Goal: Task Accomplishment & Management: Manage account settings

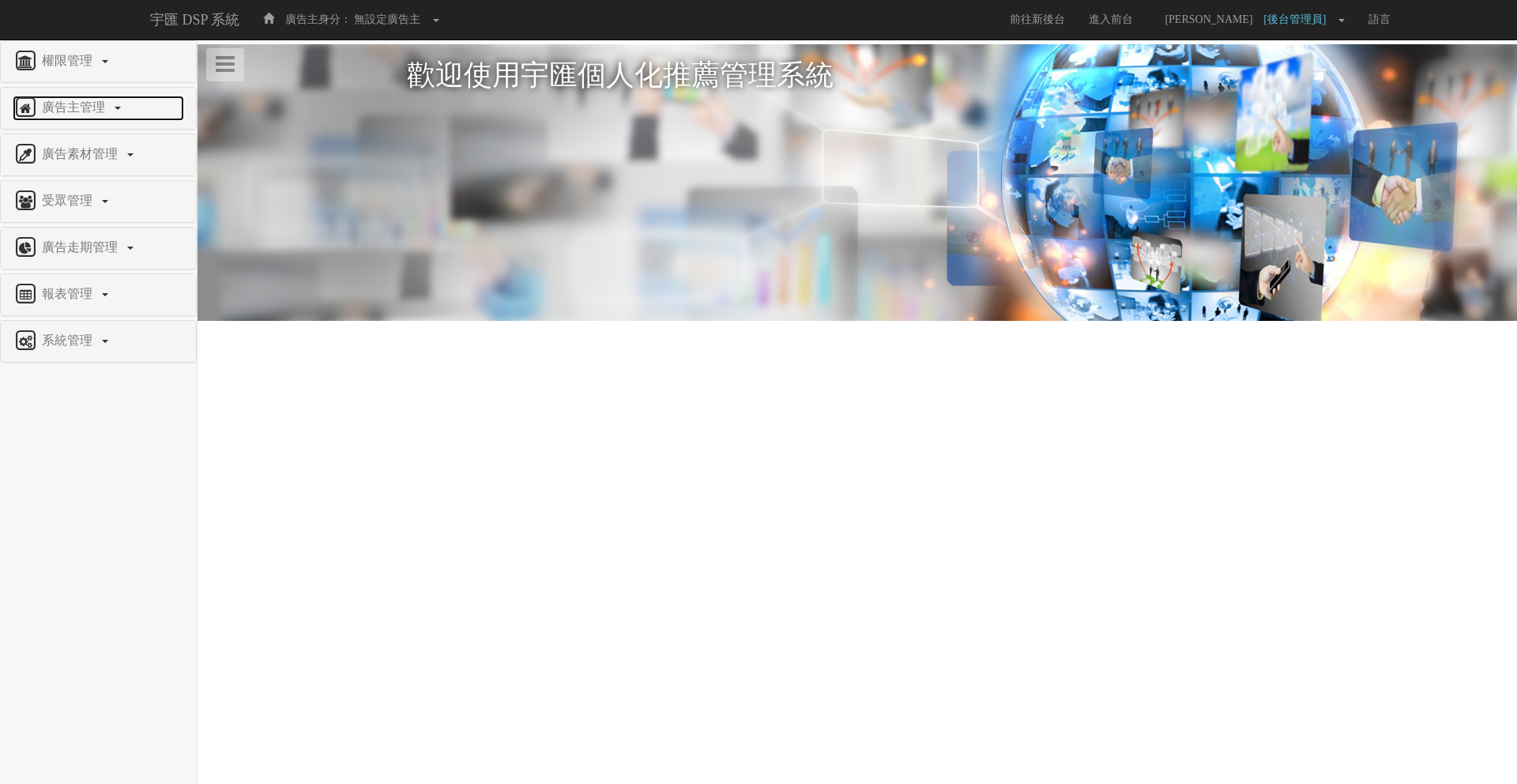
click at [104, 100] on span "廣告主管理" at bounding box center [75, 107] width 75 height 14
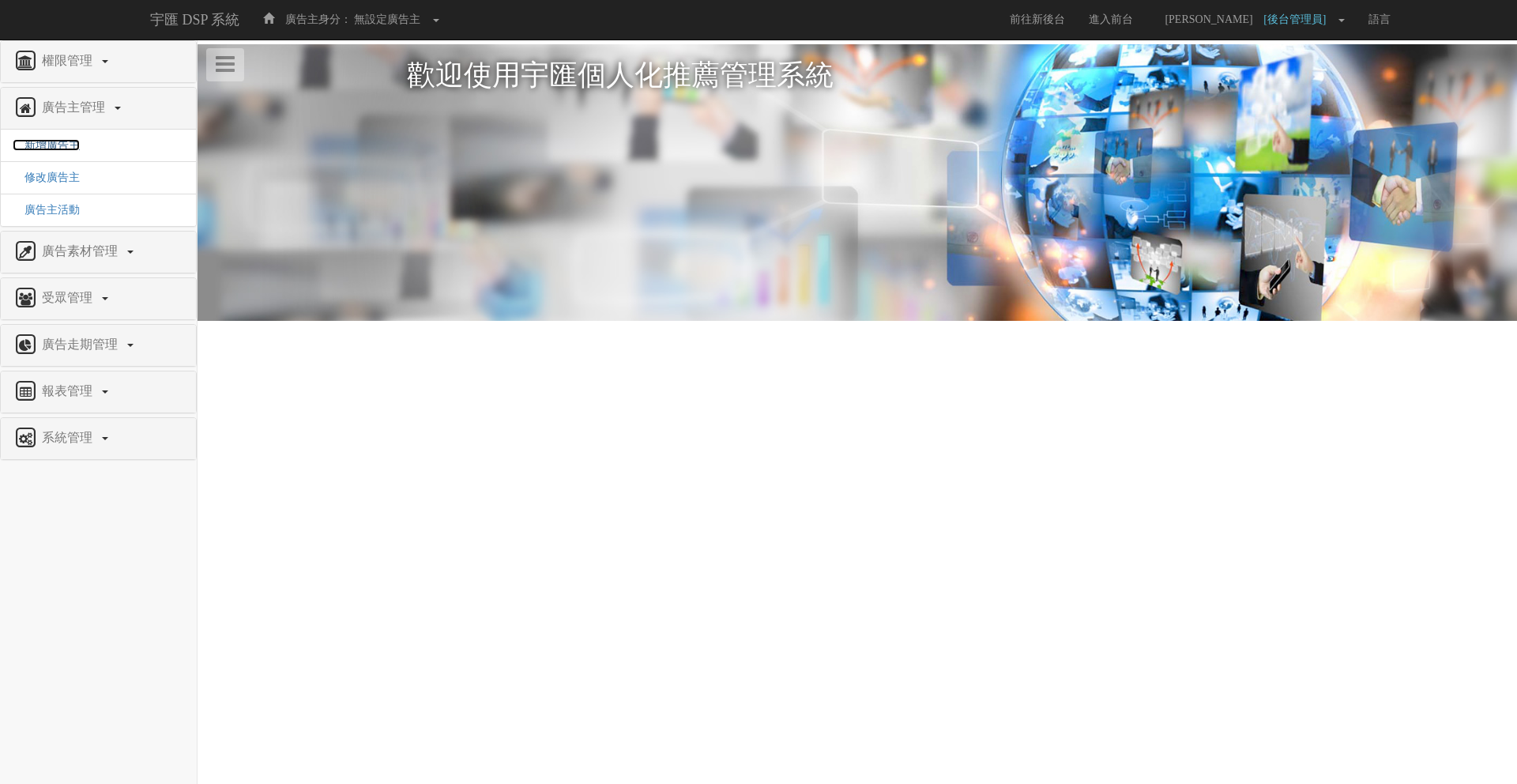
click at [67, 149] on span "新增廣告主" at bounding box center [46, 145] width 67 height 12
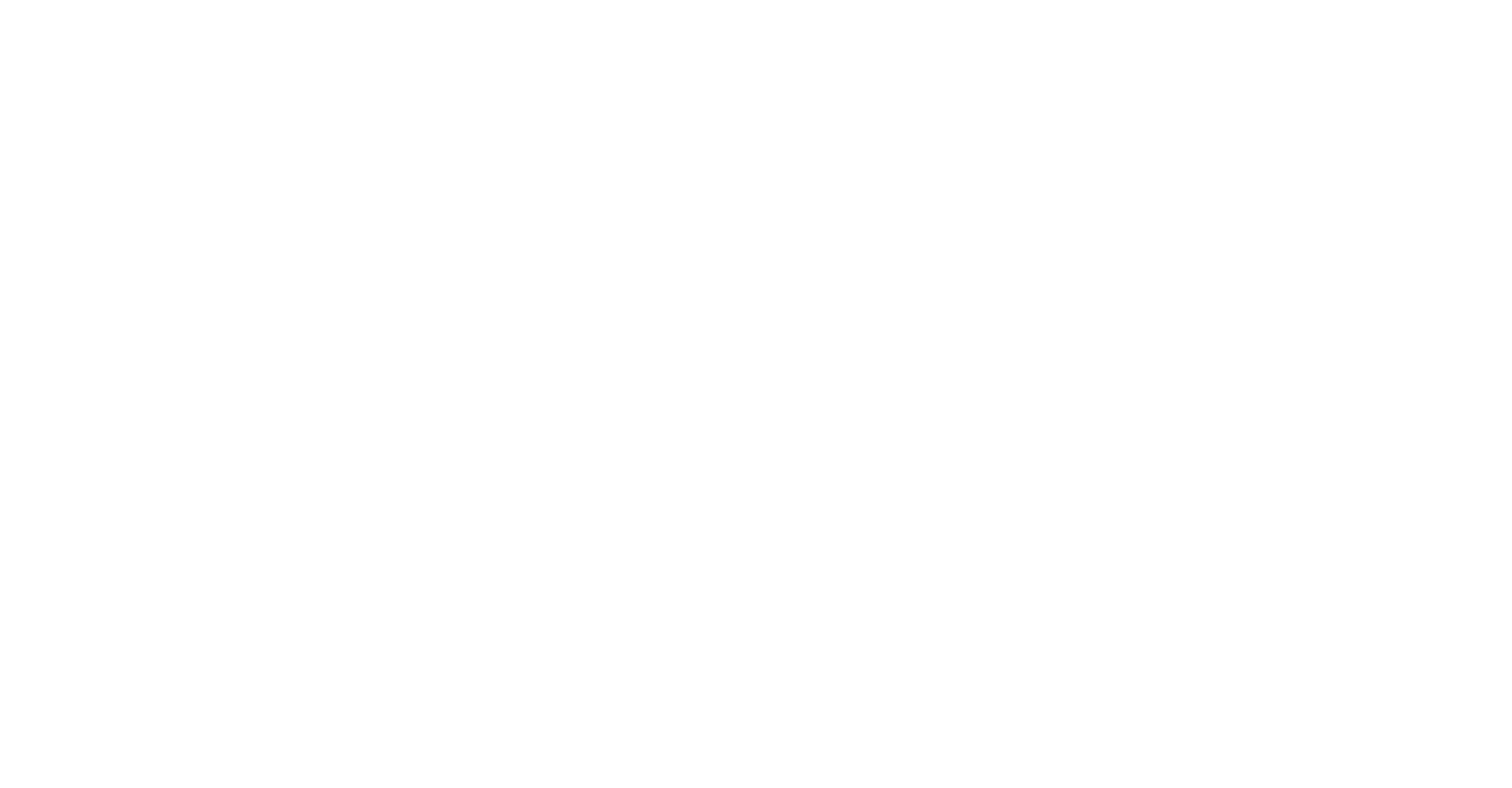
select select
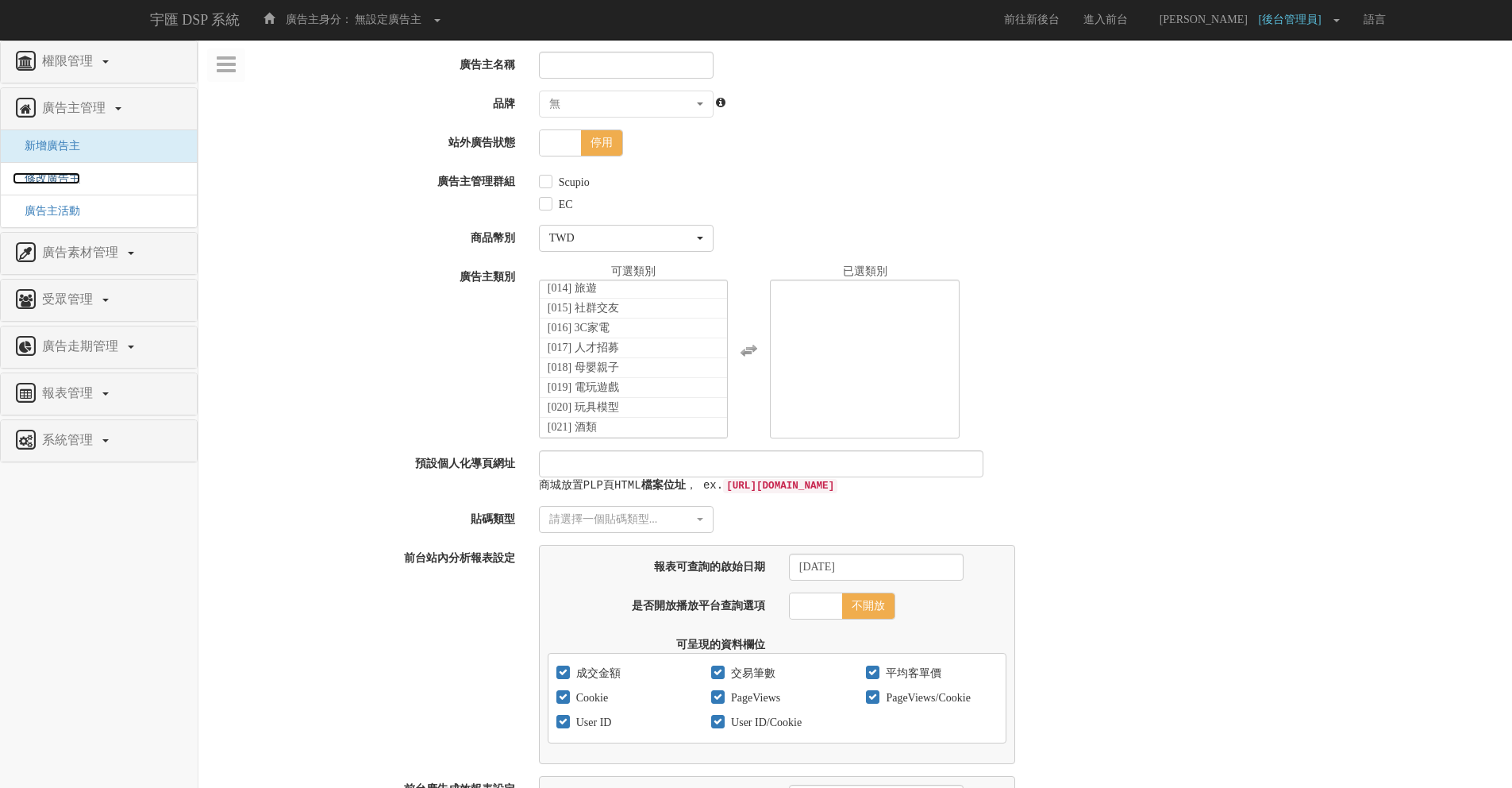
click at [70, 184] on span "修改廣告主" at bounding box center [46, 178] width 68 height 12
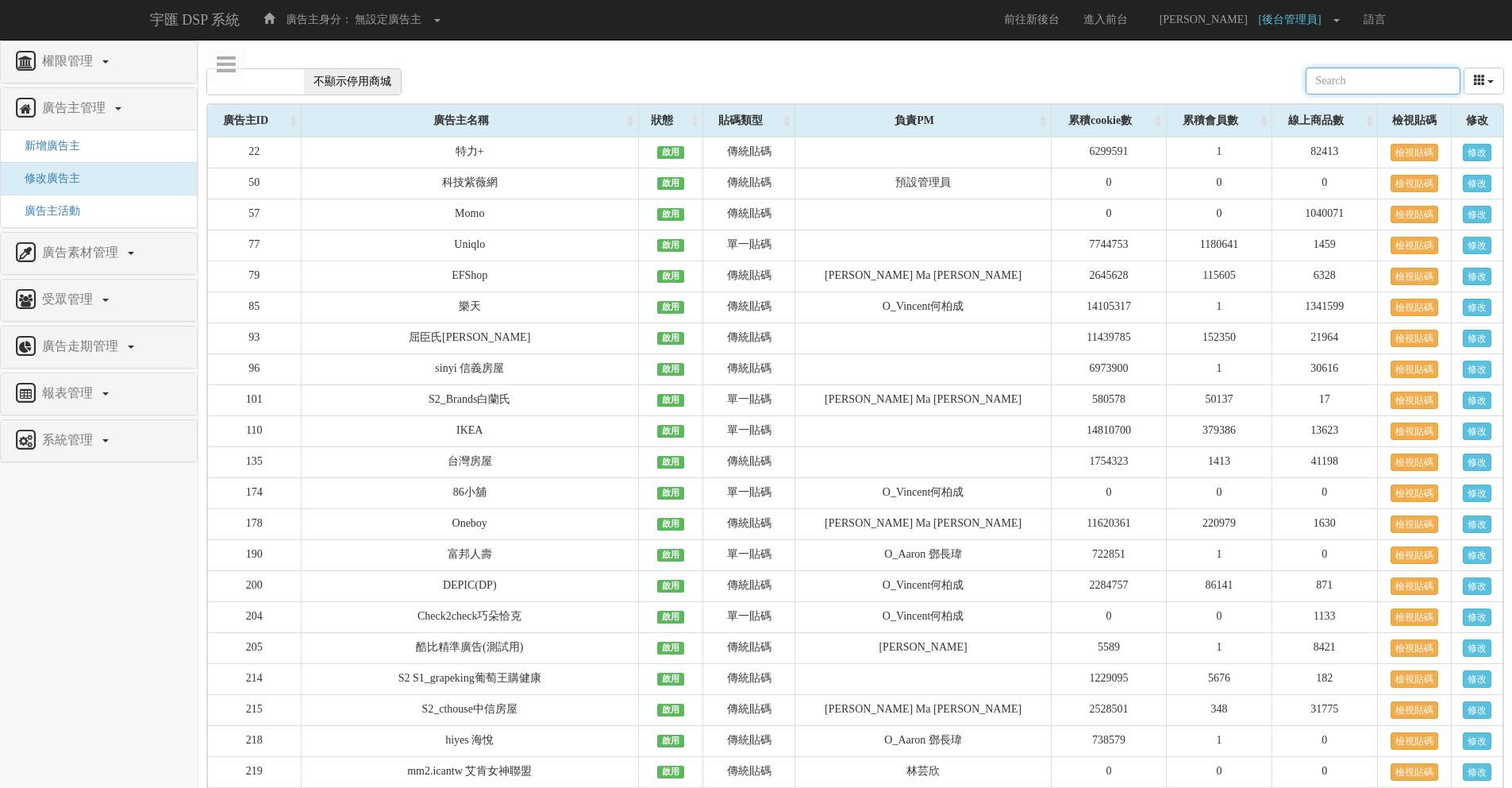
click at [1343, 85] on input "text" at bounding box center [1383, 81] width 155 height 27
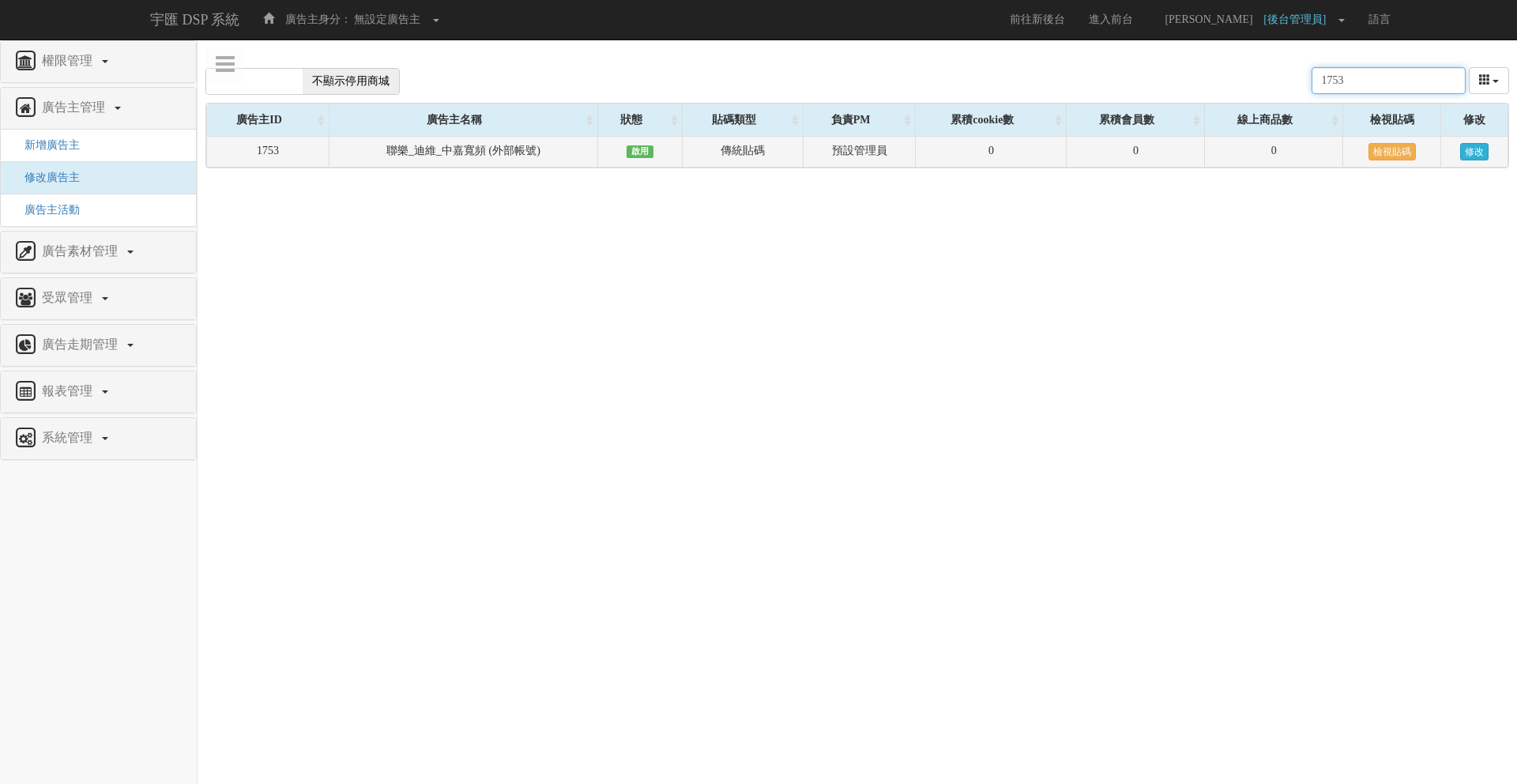
type input "1753"
click at [1475, 152] on link "修改" at bounding box center [1474, 152] width 28 height 18
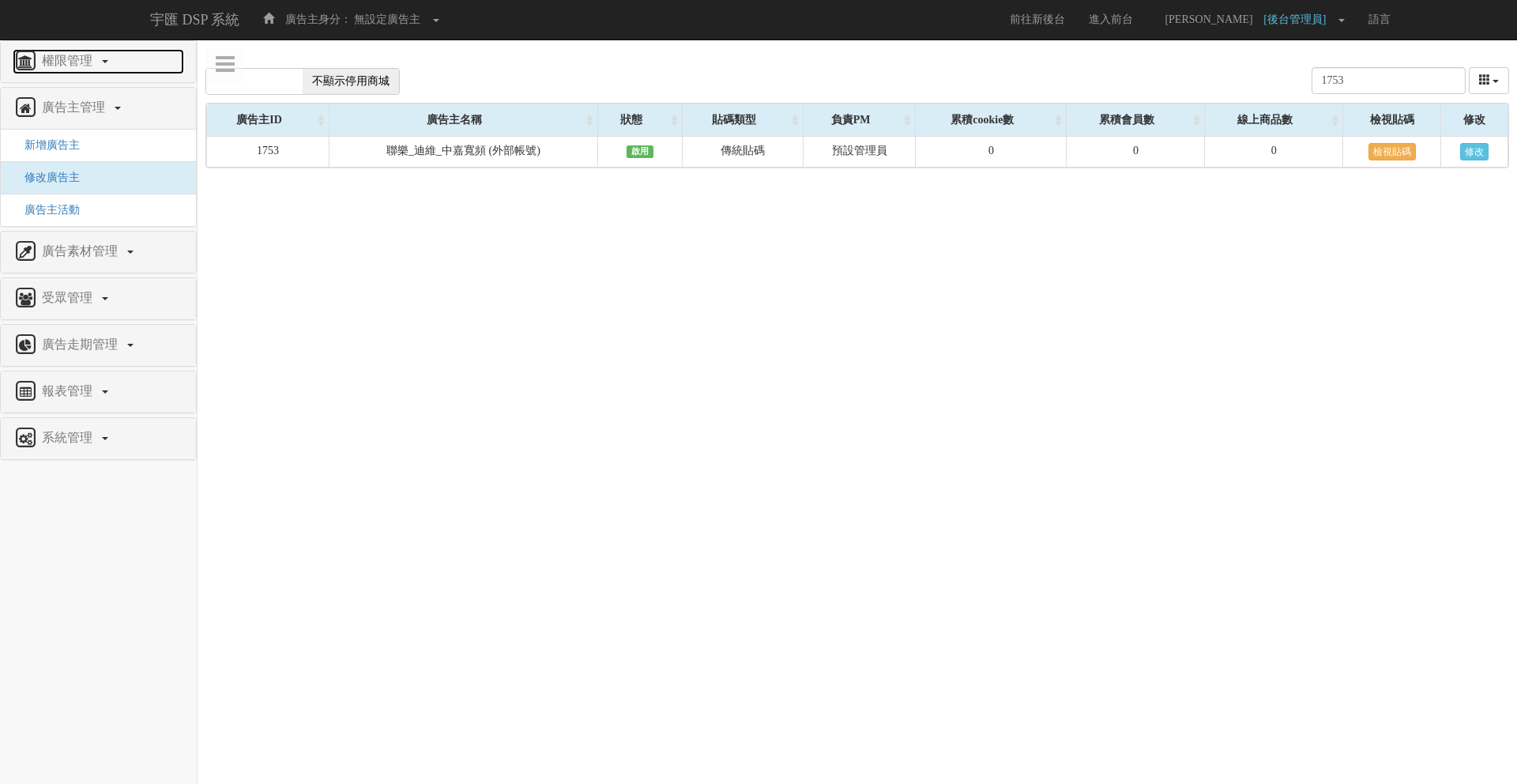
click at [83, 56] on span "權限管理" at bounding box center [69, 60] width 62 height 14
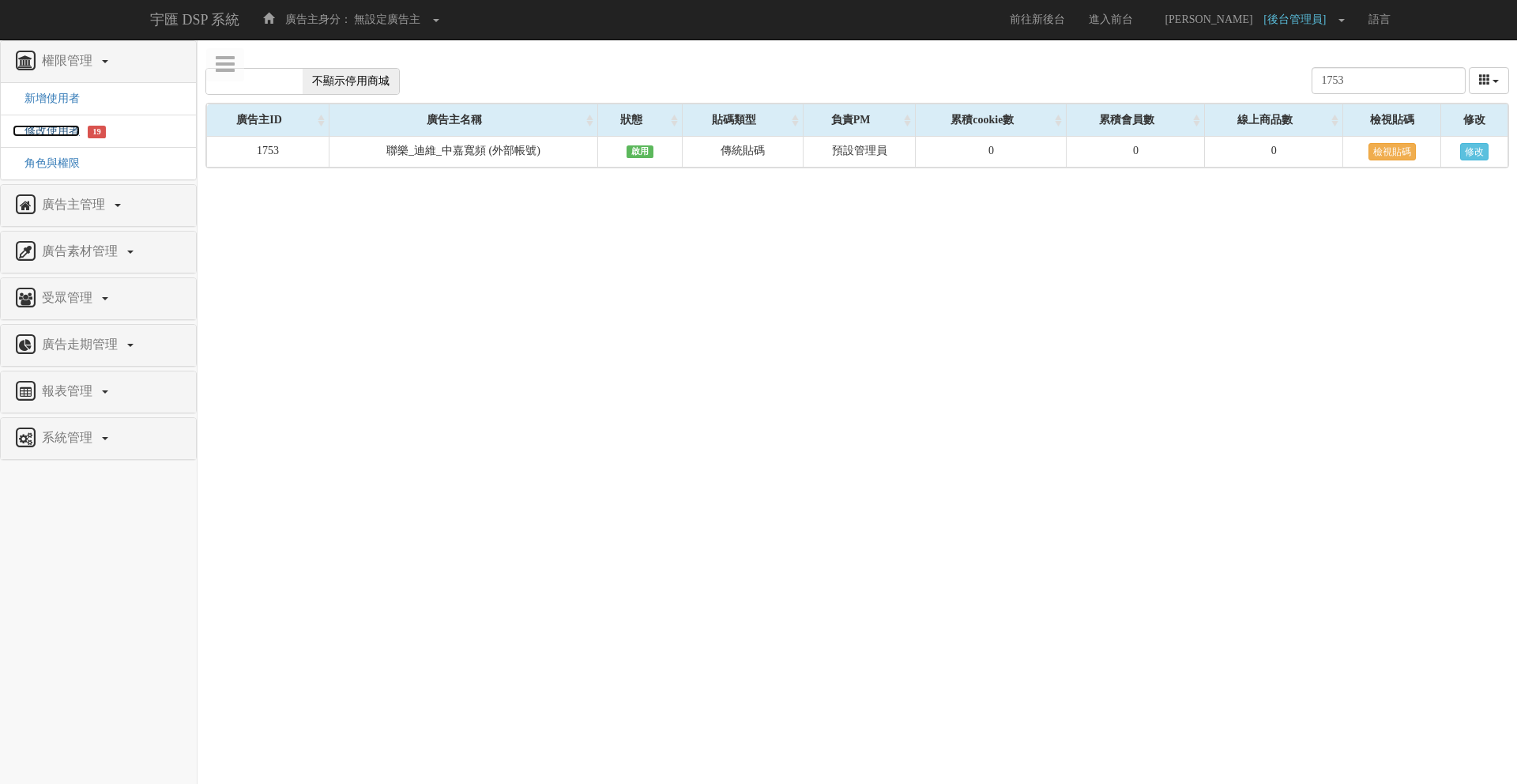
click at [59, 130] on span "修改使用者" at bounding box center [46, 131] width 67 height 12
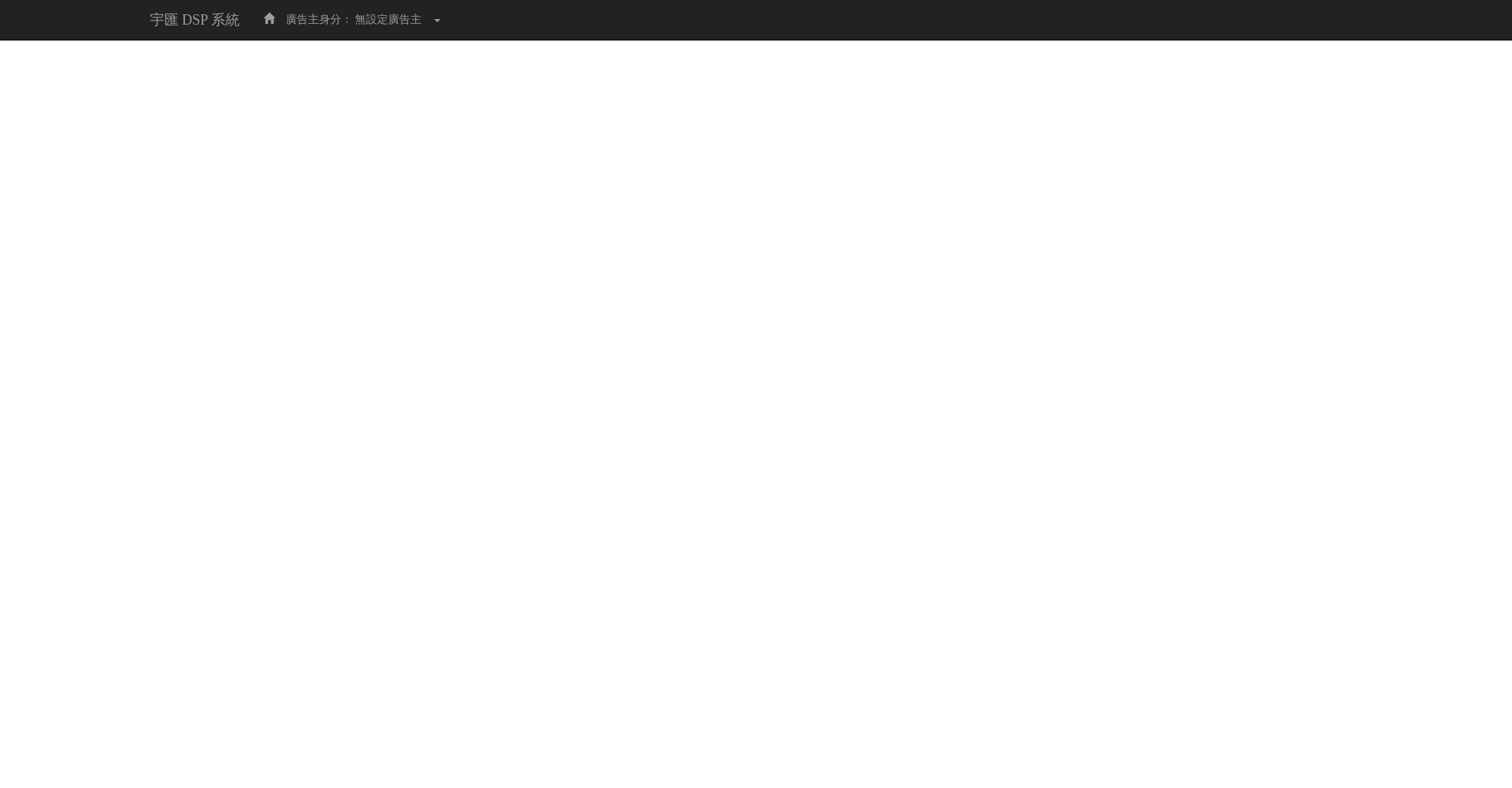
select select
select select "f9677d6e-57db-4fd1-beb9-3ca57371231e"
select select
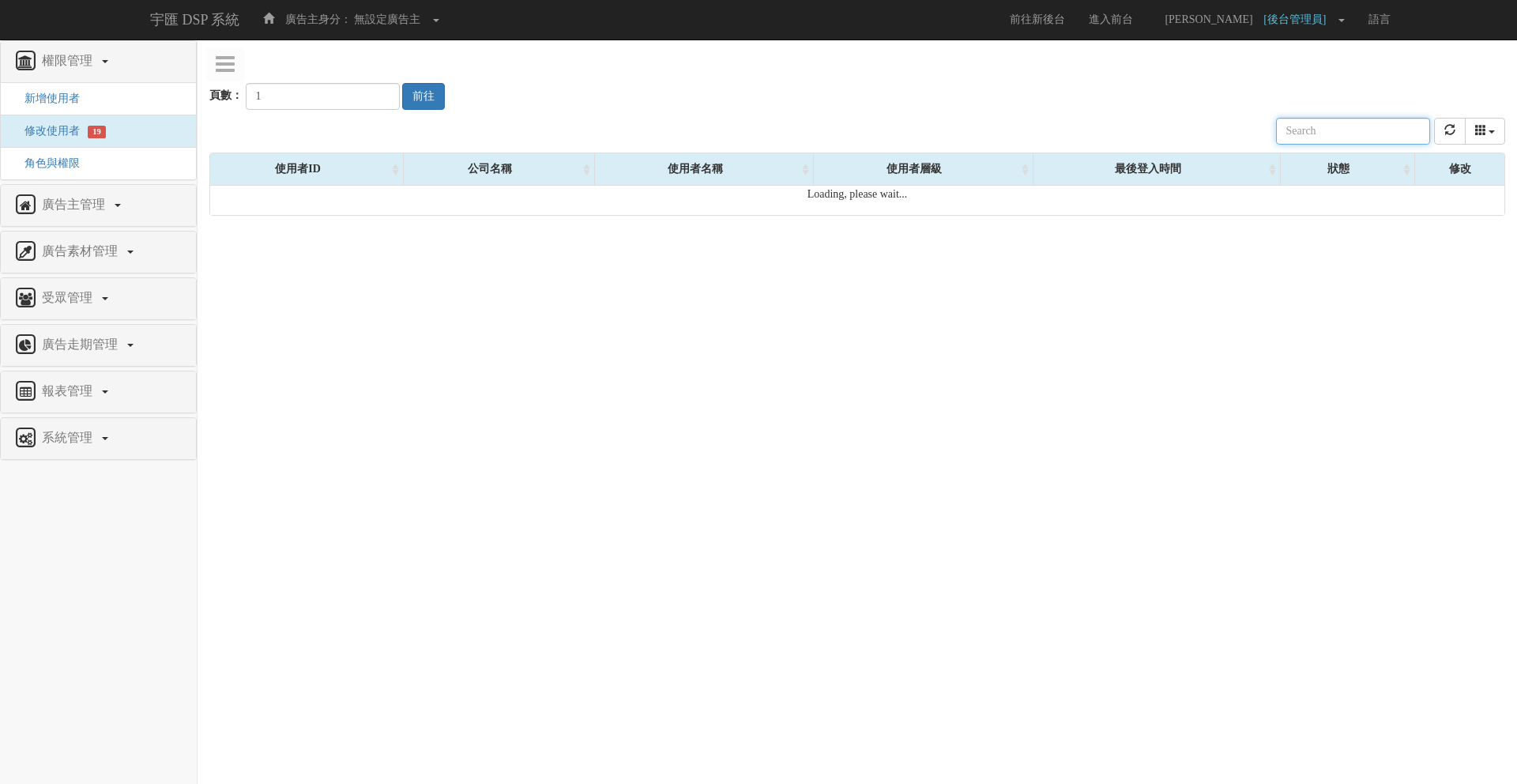
click at [1341, 121] on input "text" at bounding box center [1353, 132] width 154 height 27
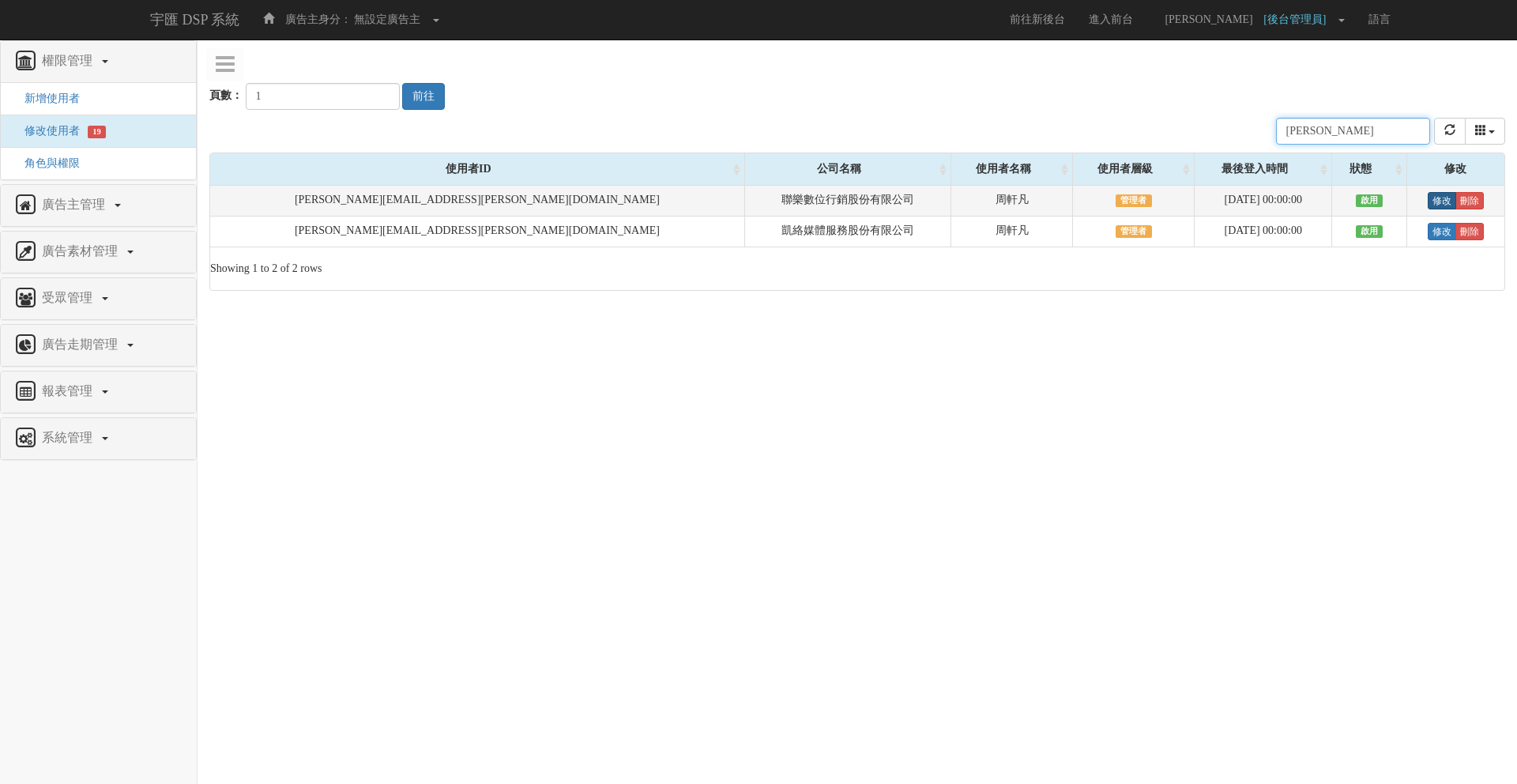
type input "[PERSON_NAME]"
click at [1428, 199] on link "修改" at bounding box center [1442, 201] width 28 height 18
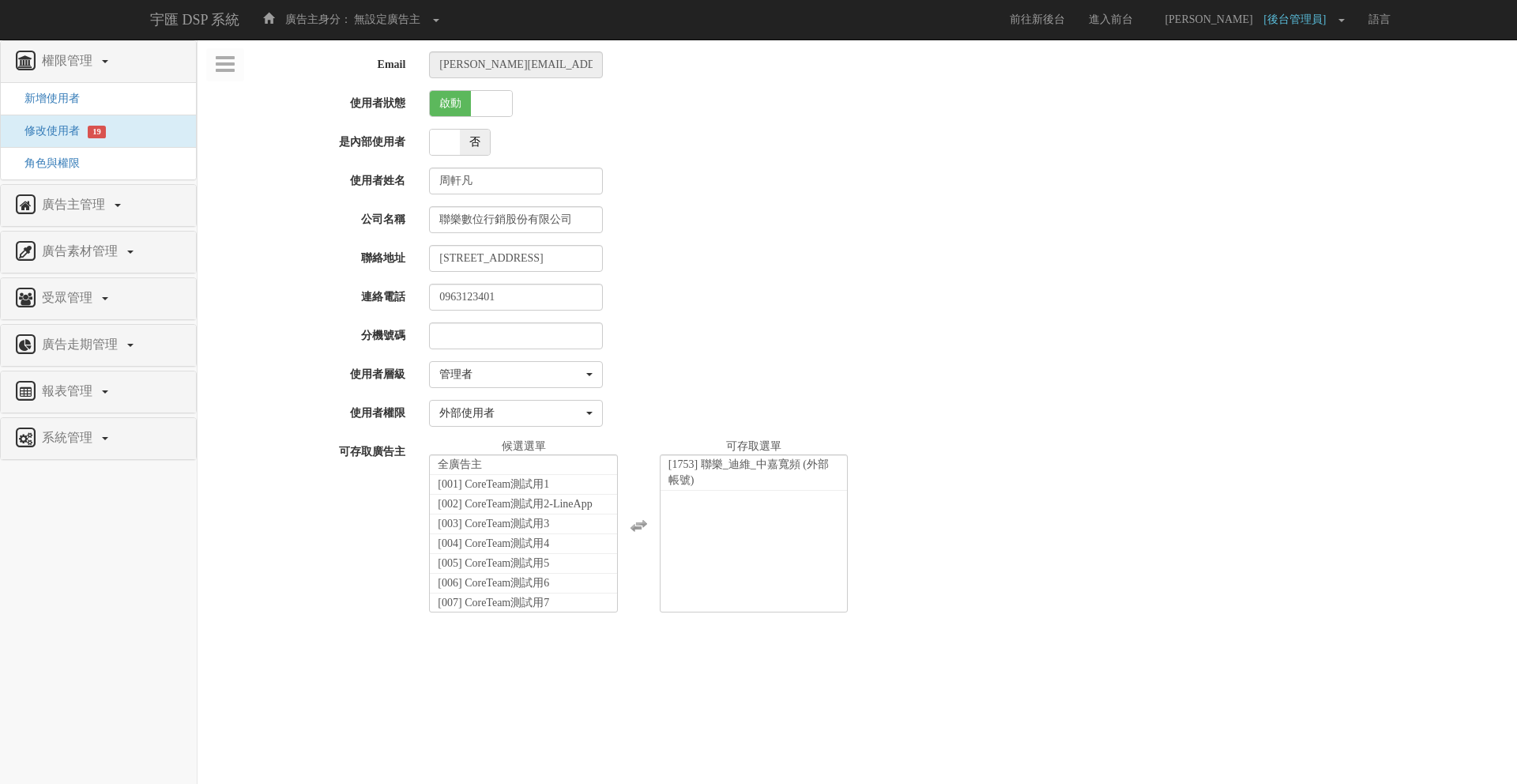
select select "Manager"
select select "69"
